Goal: Check status: Check status

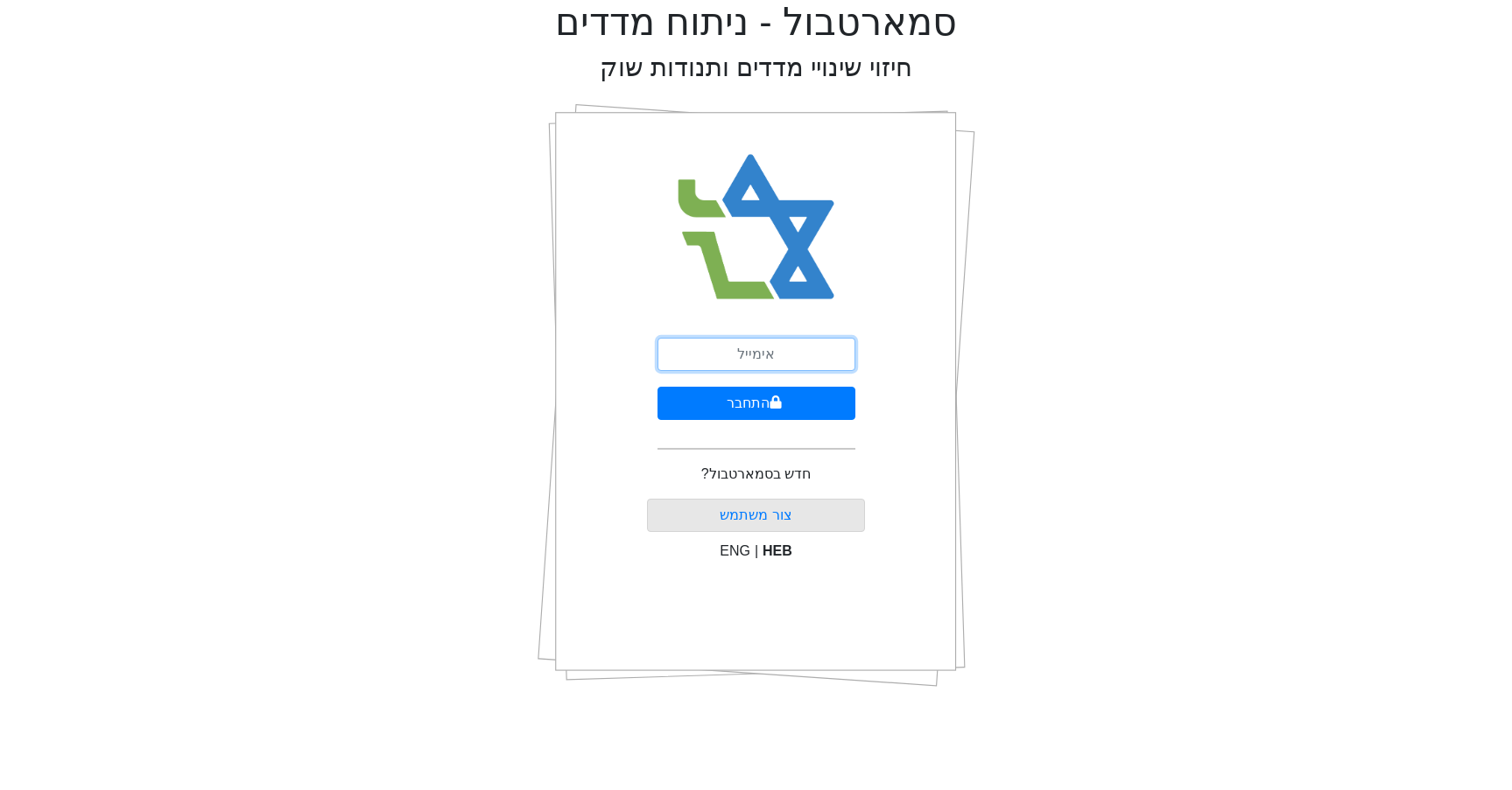
click at [690, 344] on input "email" at bounding box center [756, 355] width 198 height 33
type input "[EMAIL_ADDRESS][DOMAIN_NAME]"
click at [754, 405] on button "התחבר" at bounding box center [756, 403] width 198 height 33
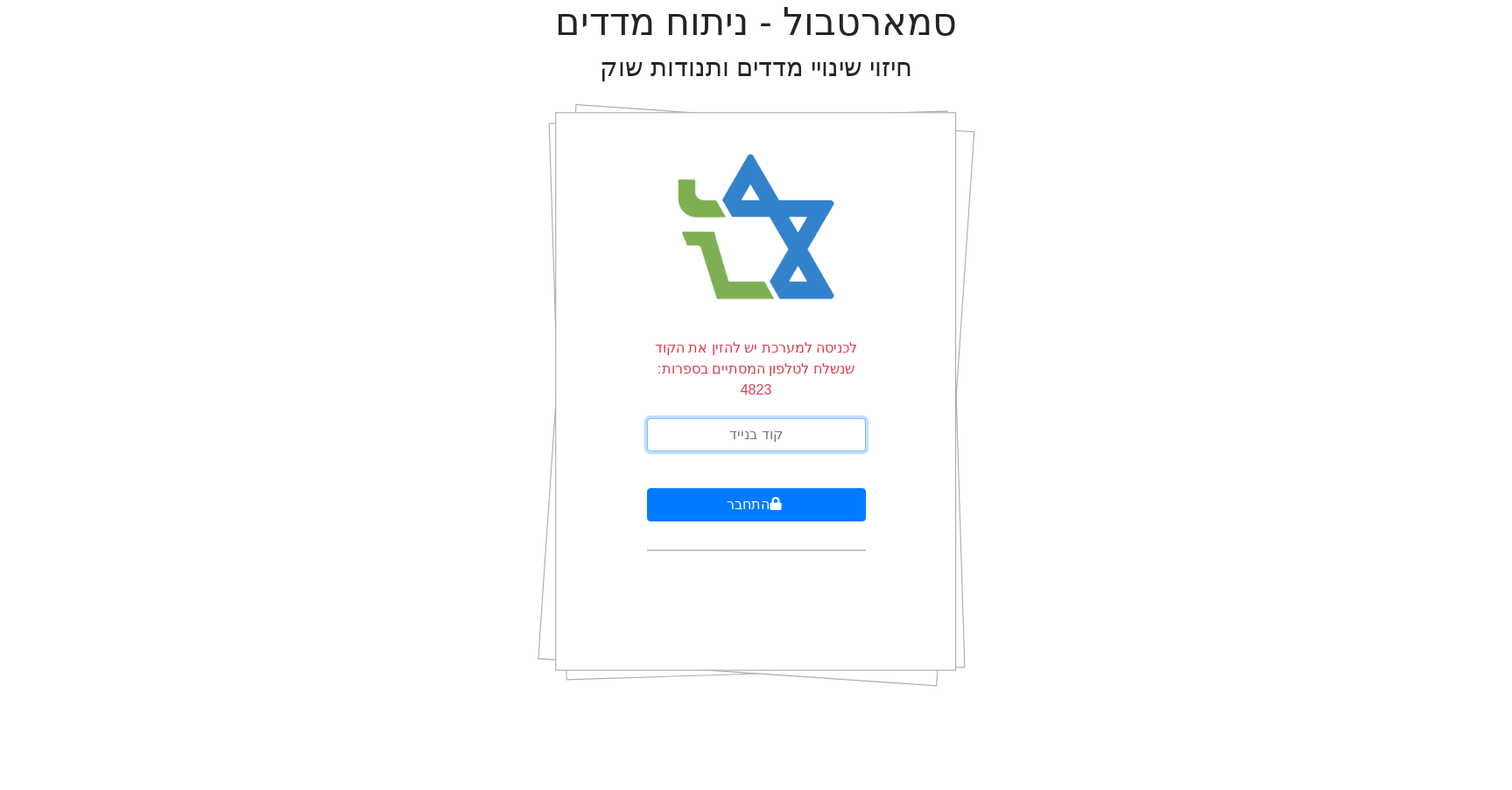
click at [799, 418] on input "text" at bounding box center [756, 434] width 219 height 33
type input "279427"
click at [766, 491] on button "התחבר" at bounding box center [756, 504] width 219 height 33
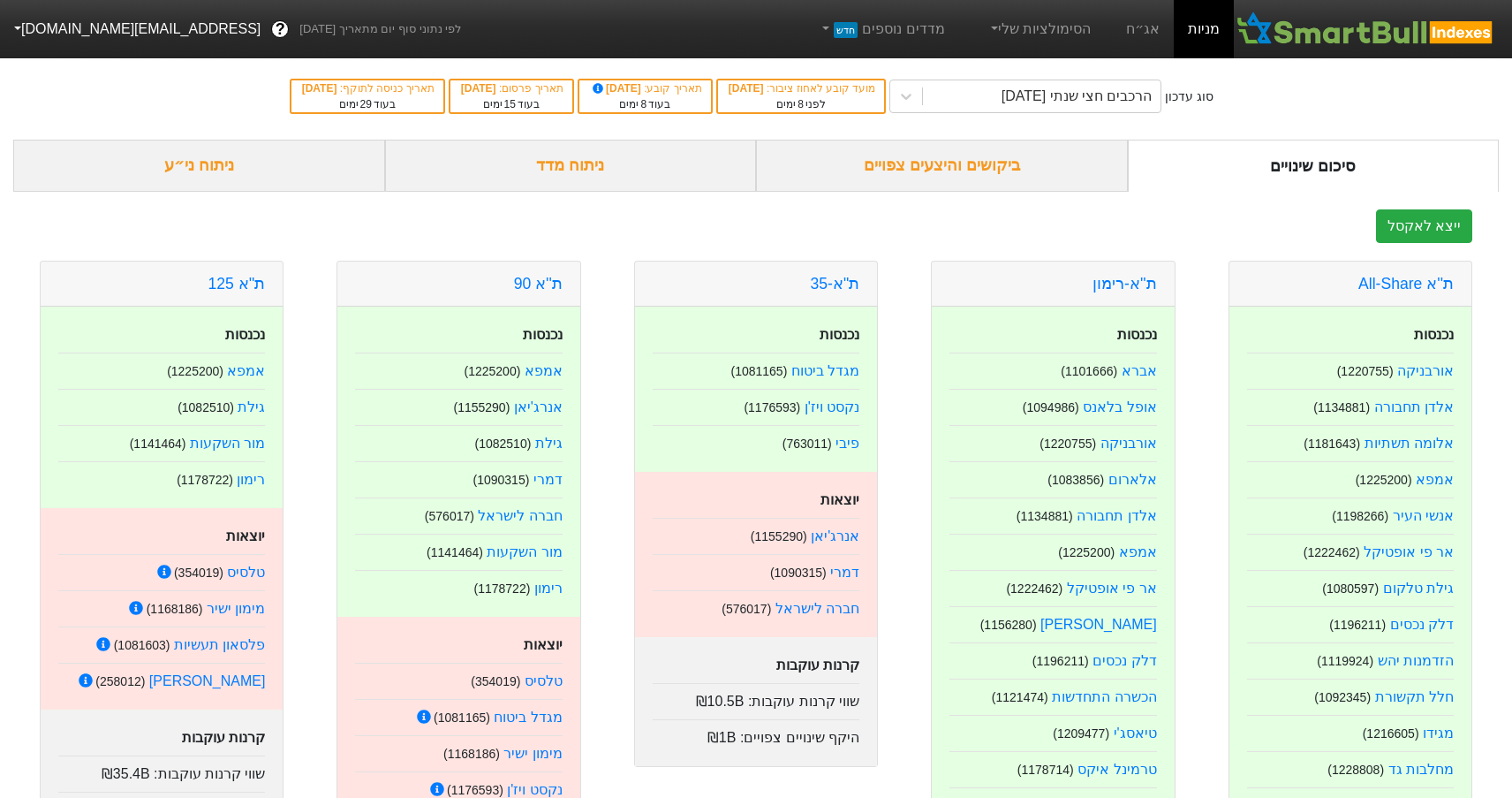
click at [972, 156] on div "ביקושים והיצעים צפויים" at bounding box center [942, 165] width 372 height 52
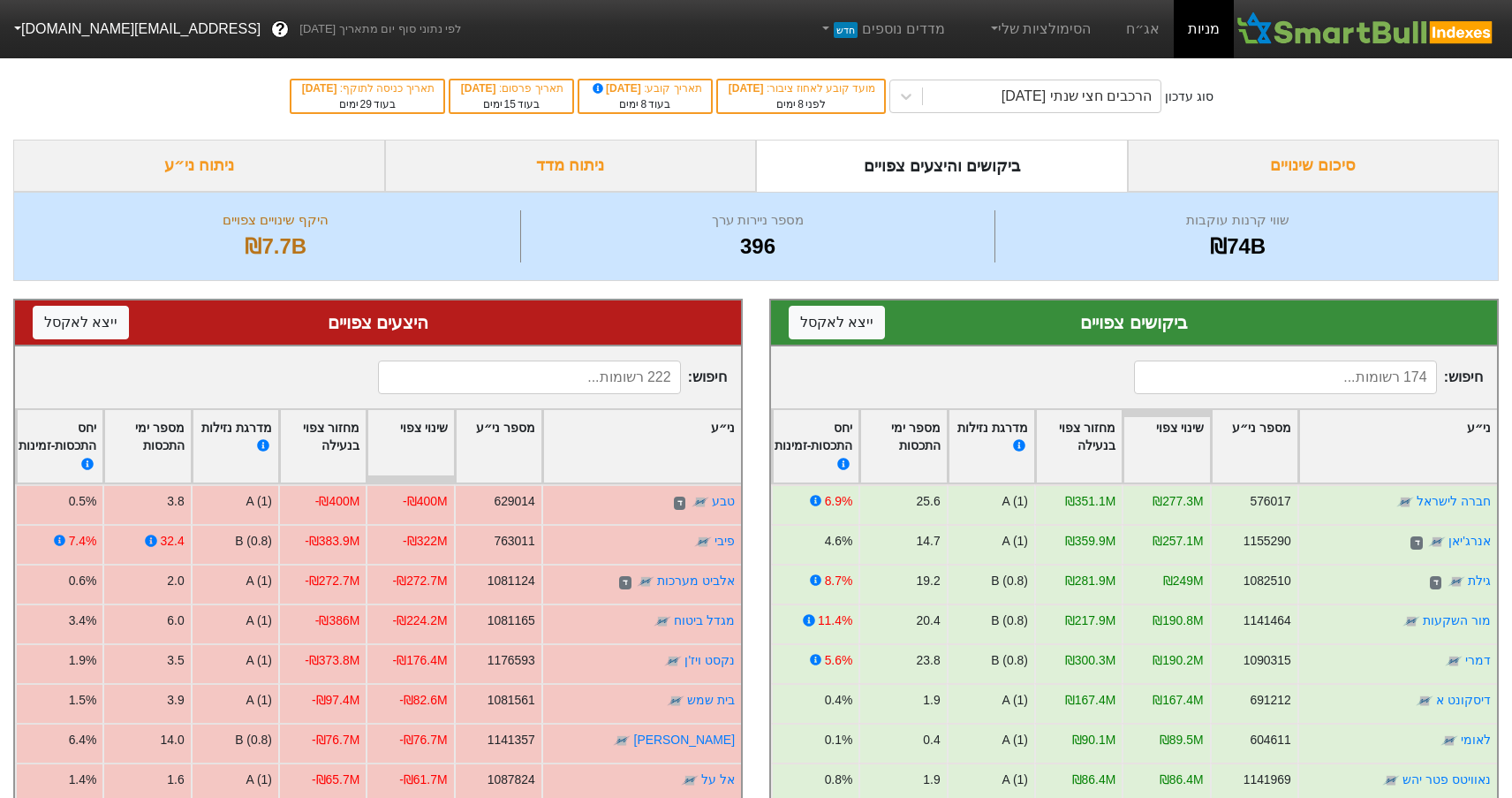
click at [1334, 162] on div "סיכום שינויים" at bounding box center [1313, 165] width 372 height 52
